Goal: Transaction & Acquisition: Purchase product/service

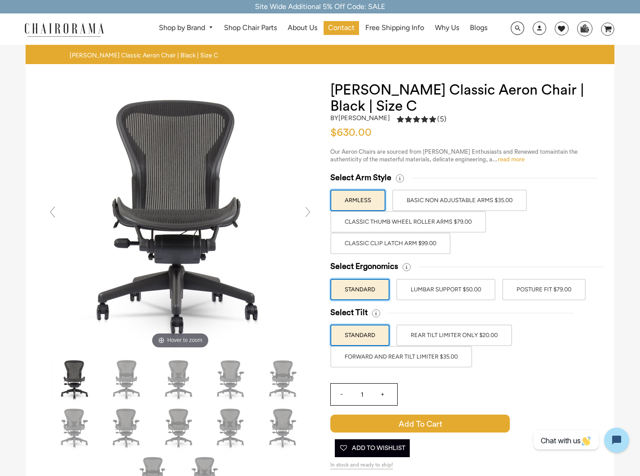
click at [509, 157] on link "read more" at bounding box center [510, 160] width 27 height 6
click at [263, 24] on span "Shop Chair Parts" at bounding box center [250, 27] width 53 height 9
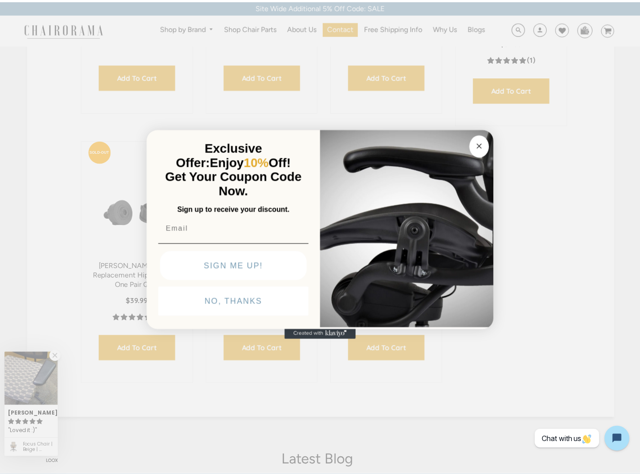
scroll to position [1044, 0]
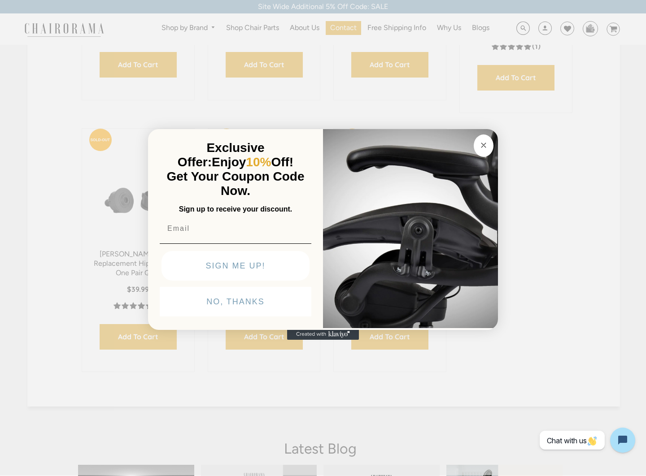
click at [484, 144] on circle "Close dialog" at bounding box center [484, 145] width 10 height 10
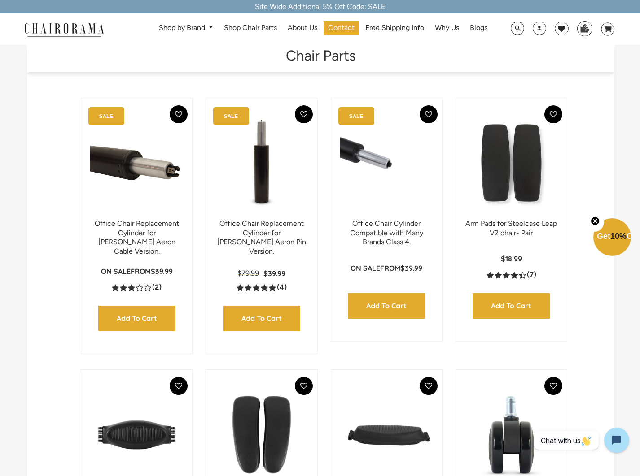
scroll to position [0, 0]
click at [241, 31] on span "Shop Chair Parts" at bounding box center [250, 27] width 53 height 9
